Goal: Navigation & Orientation: Find specific page/section

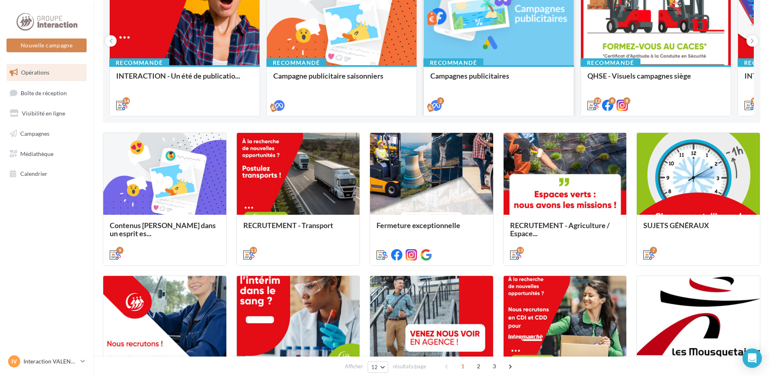
scroll to position [47, 0]
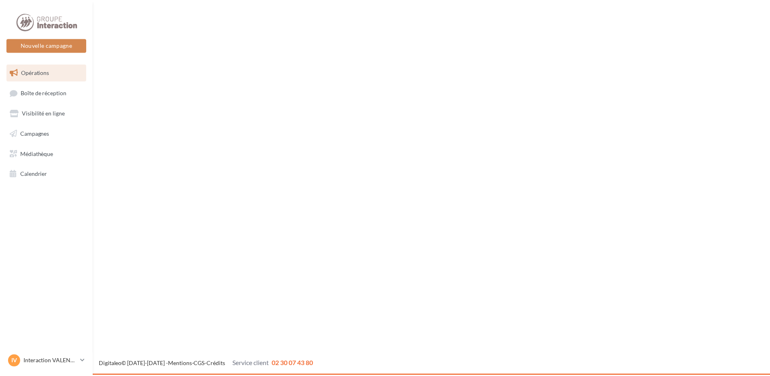
scroll to position [47, 0]
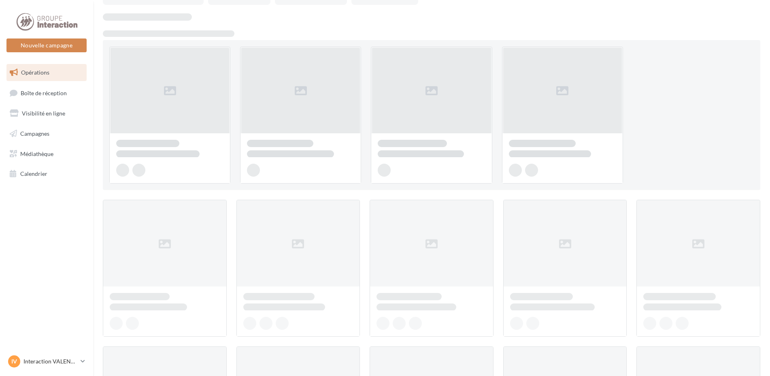
scroll to position [47, 0]
